Goal: Communication & Community: Ask a question

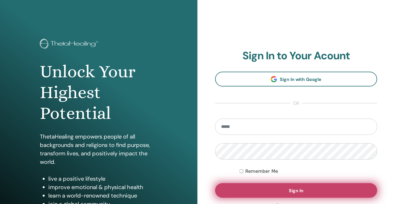
type input "**********"
click at [324, 186] on button "Sign In" at bounding box center [296, 190] width 162 height 15
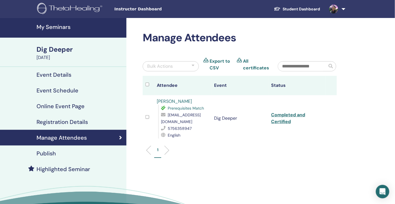
click at [344, 6] on link at bounding box center [335, 9] width 23 height 18
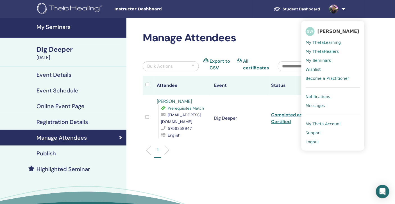
click at [317, 103] on span "Messages" at bounding box center [314, 105] width 19 height 5
